Goal: Task Accomplishment & Management: Use online tool/utility

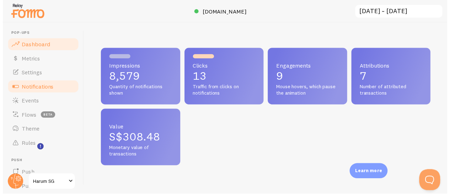
scroll to position [355019, 354873]
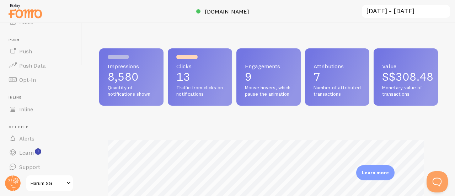
scroll to position [126, 0]
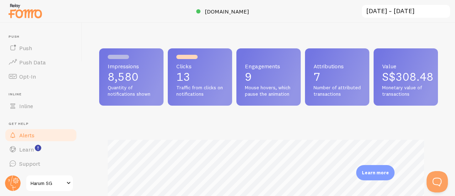
click at [36, 138] on link "Alerts" at bounding box center [40, 135] width 73 height 14
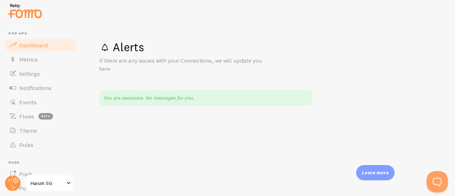
click at [45, 46] on span "Dashboard" at bounding box center [33, 45] width 28 height 7
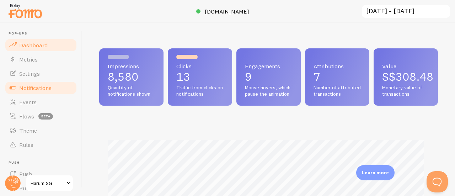
click at [59, 92] on link "Notifications" at bounding box center [40, 88] width 73 height 14
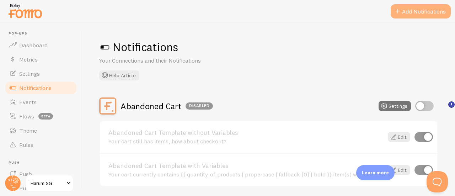
click at [399, 15] on span at bounding box center [397, 11] width 9 height 9
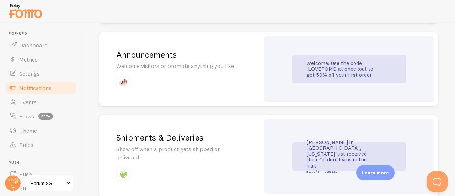
scroll to position [504, 0]
click at [320, 69] on p "Welcome! Use the code ILOVEFOMO at checkout to get 50% off your first order" at bounding box center [341, 70] width 71 height 18
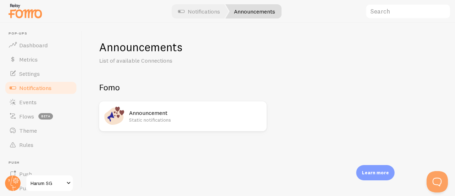
click at [153, 114] on h2 "Announcement" at bounding box center [195, 112] width 133 height 7
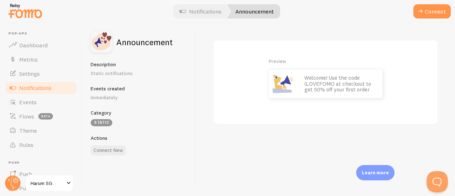
click at [307, 79] on p "Welcome! Use the code ILOVEFOMO at checkout to get 50% off your first order" at bounding box center [339, 84] width 71 height 18
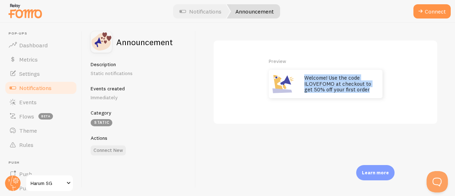
drag, startPoint x: 305, startPoint y: 79, endPoint x: 371, endPoint y: 90, distance: 66.4
click at [371, 90] on p "Welcome! Use the code ILOVEFOMO at checkout to get 50% off your first order" at bounding box center [339, 84] width 71 height 18
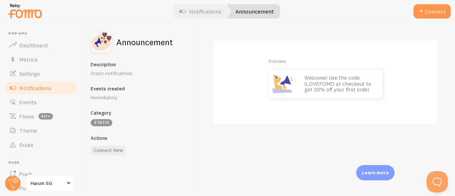
click at [105, 94] on p "Immediately" at bounding box center [139, 97] width 96 height 7
click at [117, 73] on p "Static notifications" at bounding box center [139, 73] width 96 height 7
click at [115, 99] on p "Immediately" at bounding box center [139, 97] width 96 height 7
click at [327, 85] on p "Welcome! Use the code ILOVEFOMO at checkout to get 50% off your first order" at bounding box center [339, 84] width 71 height 18
click at [115, 69] on div "Description Static notifications" at bounding box center [139, 69] width 96 height 16
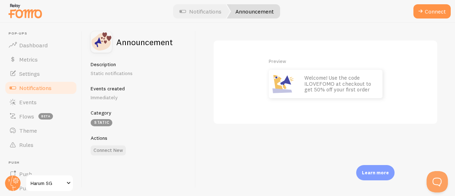
click at [98, 42] on img at bounding box center [101, 41] width 21 height 21
click at [104, 121] on div "Static" at bounding box center [102, 122] width 22 height 7
click at [216, 12] on link "Notifications" at bounding box center [200, 11] width 59 height 14
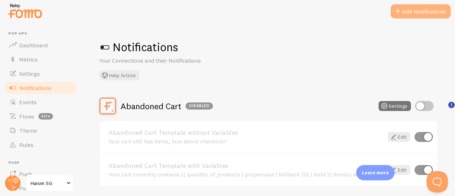
click at [406, 14] on button "Add Notifications" at bounding box center [420, 11] width 60 height 14
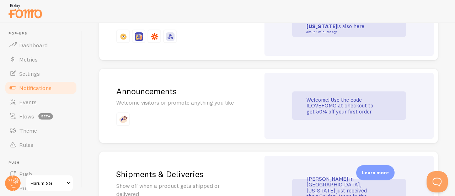
scroll to position [485, 0]
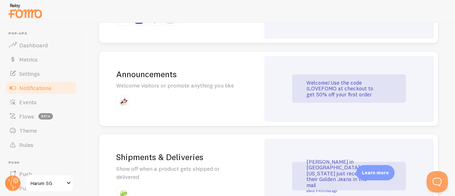
click at [159, 85] on p "Welcome visitors or promote anything you like" at bounding box center [179, 85] width 127 height 8
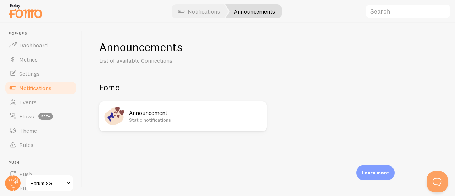
click at [158, 118] on p "Static notifications" at bounding box center [195, 119] width 133 height 7
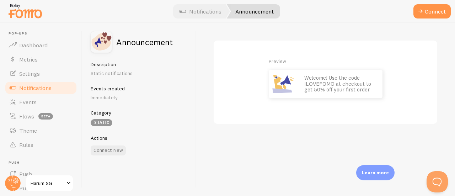
click at [370, 174] on p "Learn more" at bounding box center [375, 172] width 27 height 7
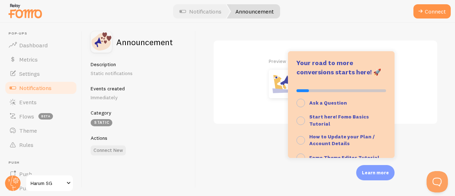
click at [256, 31] on div "Preview Welcome! Use the code ILOVEFOMO at checkout to get 50% off your first o…" at bounding box center [325, 109] width 259 height 173
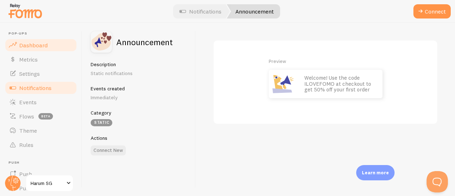
click at [45, 44] on span "Dashboard" at bounding box center [33, 45] width 28 height 7
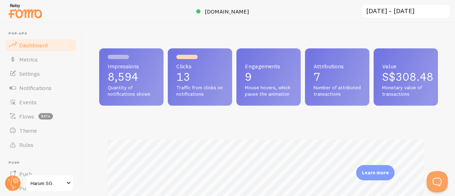
scroll to position [187, 333]
click at [43, 101] on link "Events" at bounding box center [40, 102] width 73 height 14
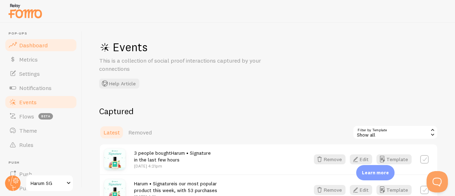
click at [49, 45] on link "Dashboard" at bounding box center [40, 45] width 73 height 14
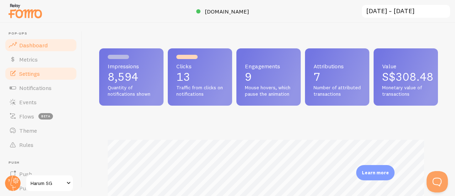
scroll to position [187, 333]
click at [43, 72] on link "Settings" at bounding box center [40, 73] width 73 height 14
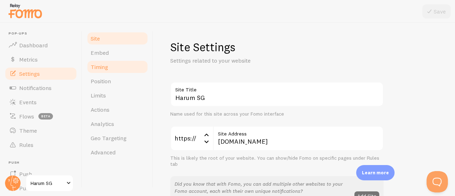
click at [114, 68] on link "Timing" at bounding box center [117, 67] width 62 height 14
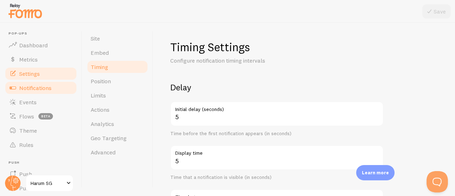
click at [33, 88] on span "Notifications" at bounding box center [35, 87] width 32 height 7
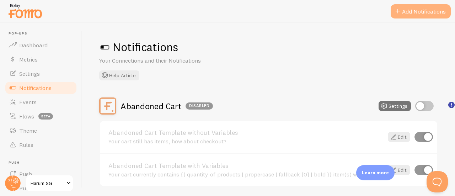
click at [411, 15] on button "Add Notifications" at bounding box center [420, 11] width 60 height 14
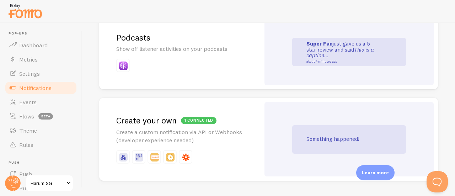
scroll to position [1644, 0]
